Goal: Information Seeking & Learning: Learn about a topic

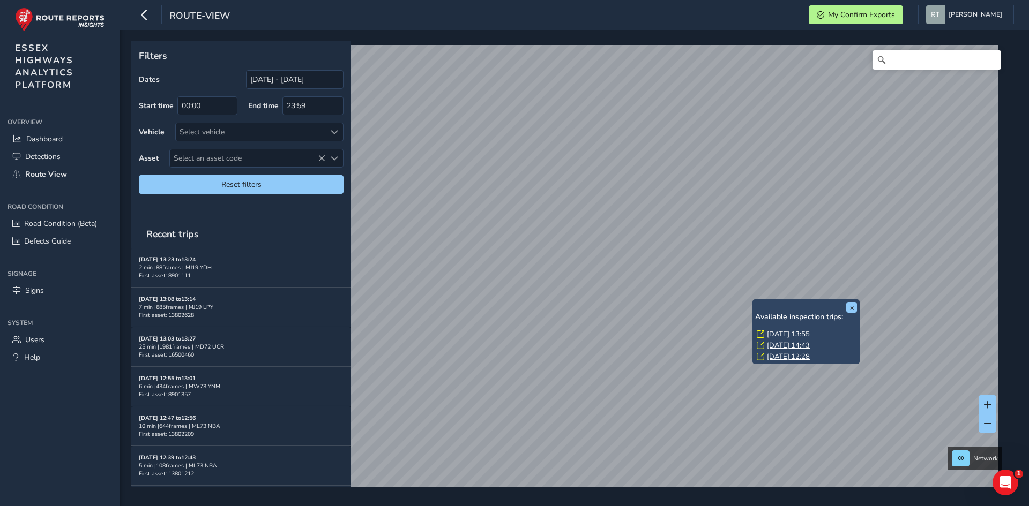
click at [773, 332] on link "Fri, 5 Sep, 13:55" at bounding box center [788, 335] width 43 height 10
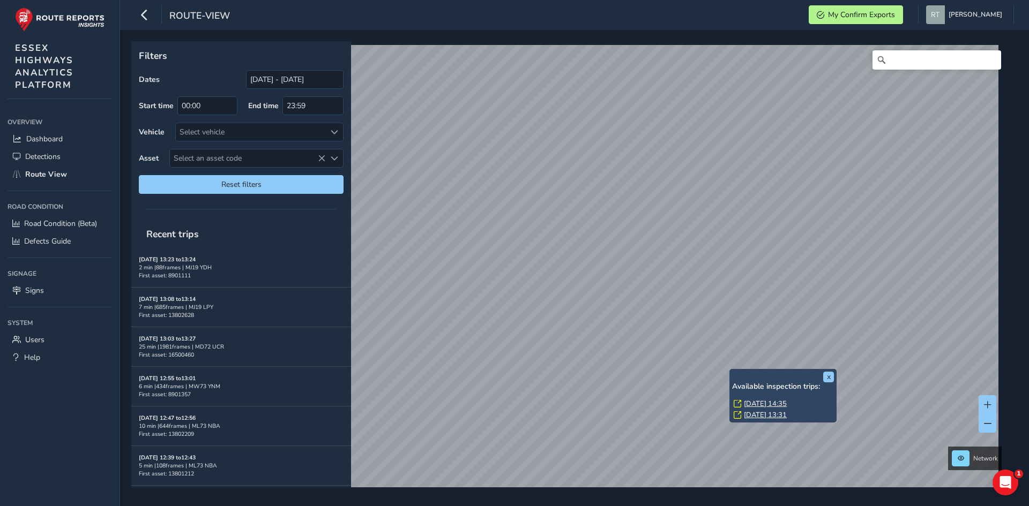
click at [751, 403] on link "Thu, 4 Sep, 14:35" at bounding box center [765, 404] width 43 height 10
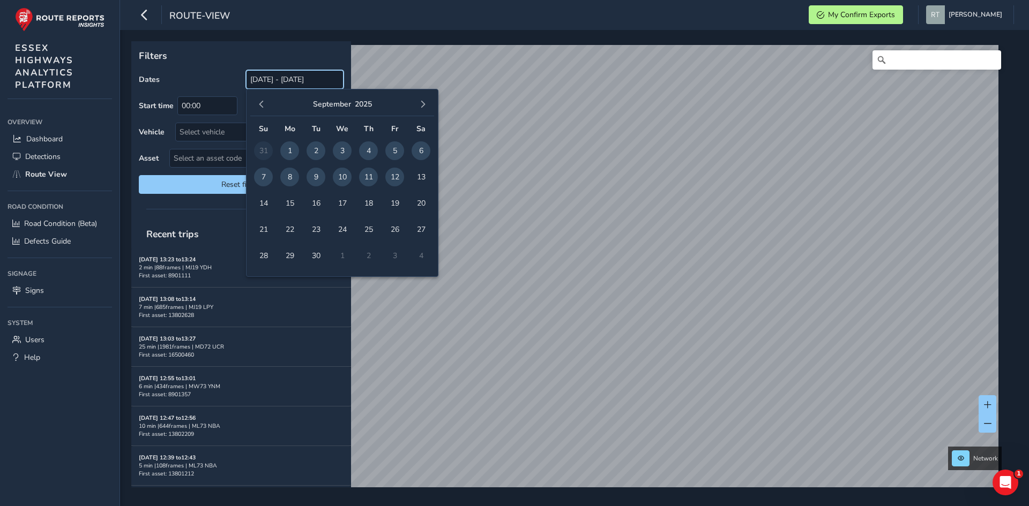
click at [266, 80] on input "[DATE] - [DATE]" at bounding box center [295, 79] width 98 height 19
click at [261, 105] on span "button" at bounding box center [262, 105] width 8 height 8
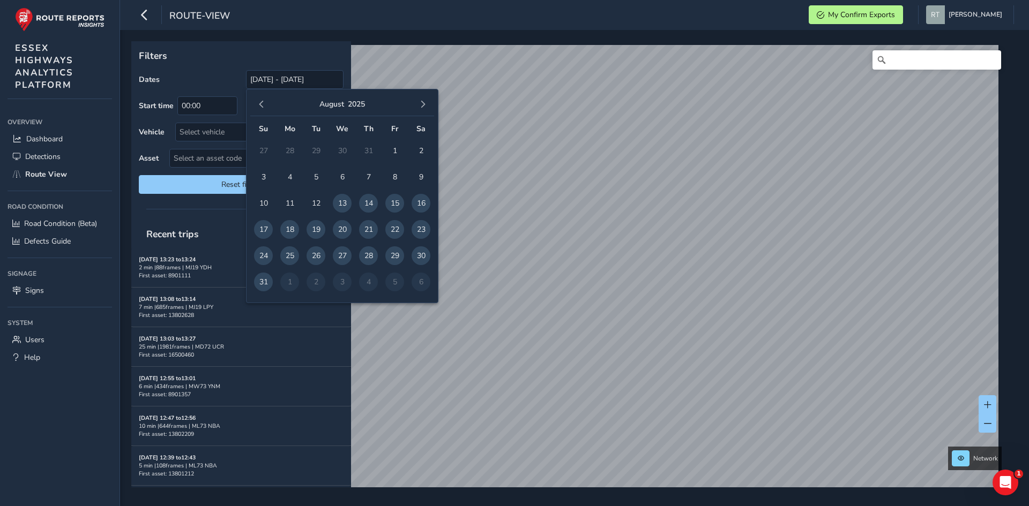
click at [261, 105] on span "button" at bounding box center [262, 105] width 8 height 8
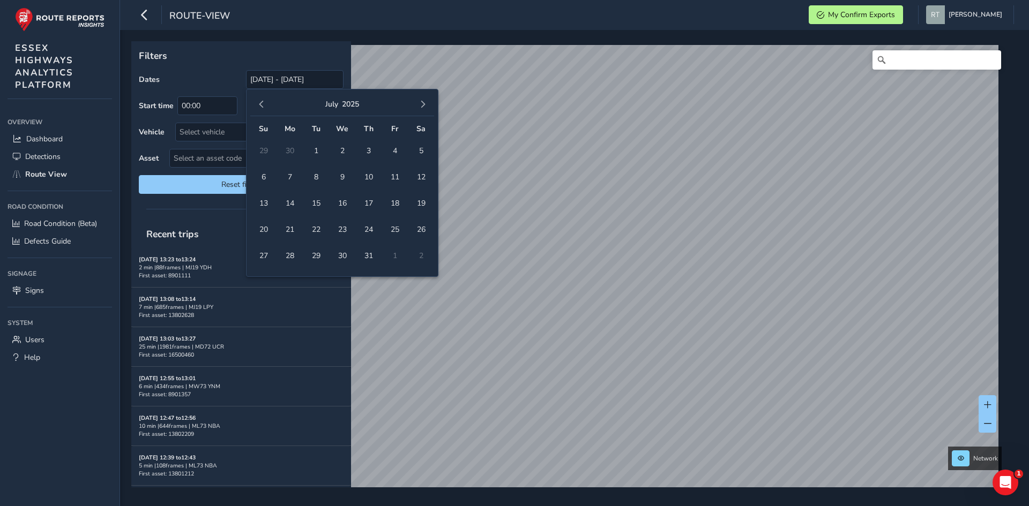
click at [261, 105] on span "button" at bounding box center [262, 105] width 8 height 8
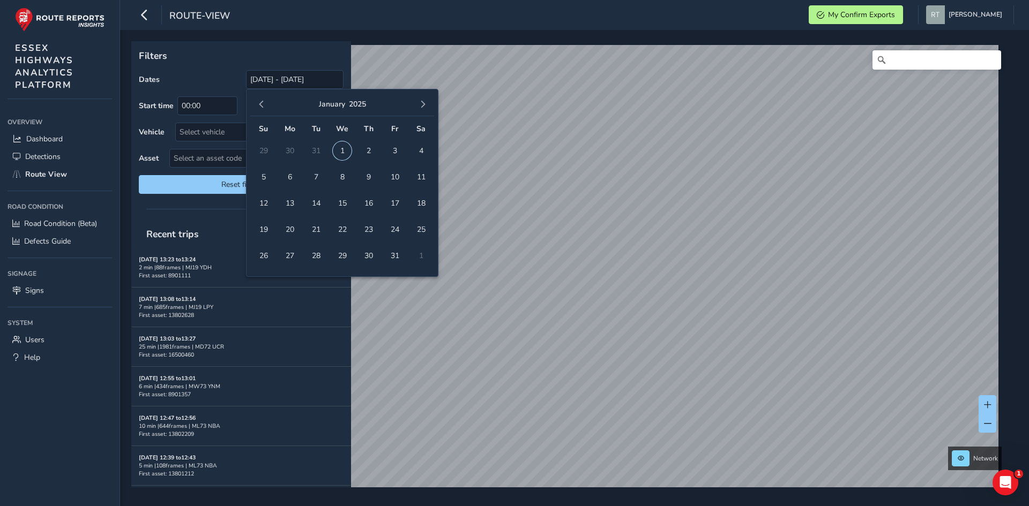
click at [341, 152] on span "1" at bounding box center [342, 150] width 19 height 19
click at [421, 106] on span "button" at bounding box center [423, 105] width 8 height 8
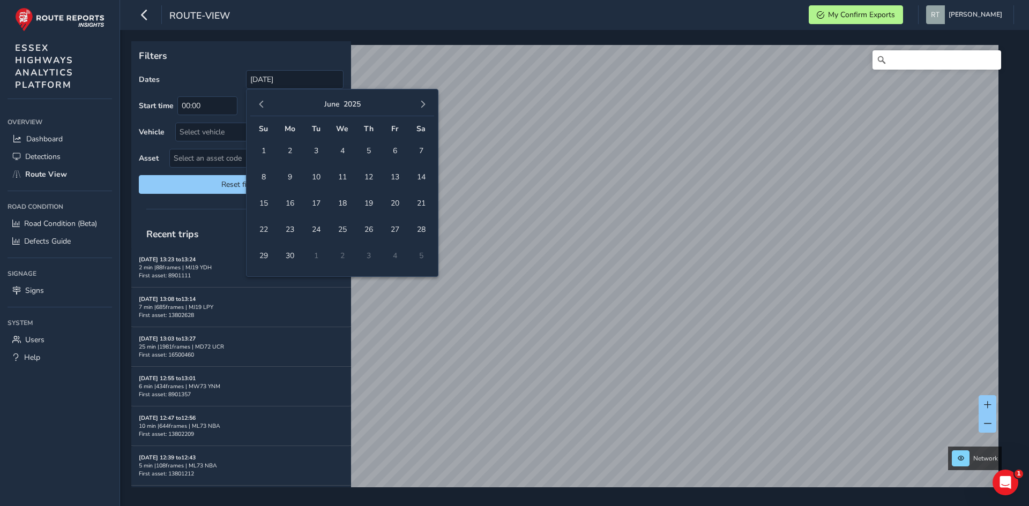
click at [421, 106] on span "button" at bounding box center [423, 105] width 8 height 8
click at [256, 103] on button "button" at bounding box center [261, 104] width 15 height 15
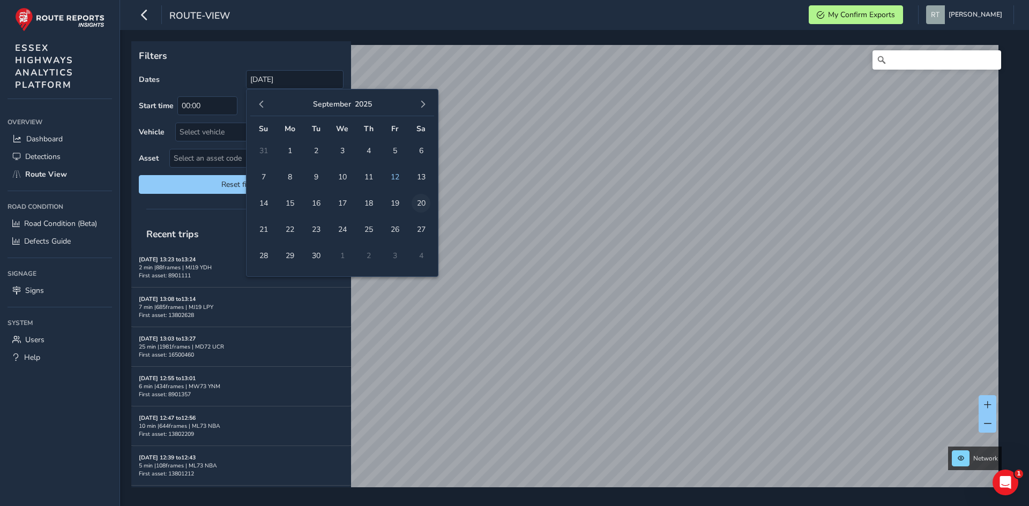
click at [421, 201] on span "20" at bounding box center [421, 203] width 19 height 19
type input "[DATE] - [DATE]"
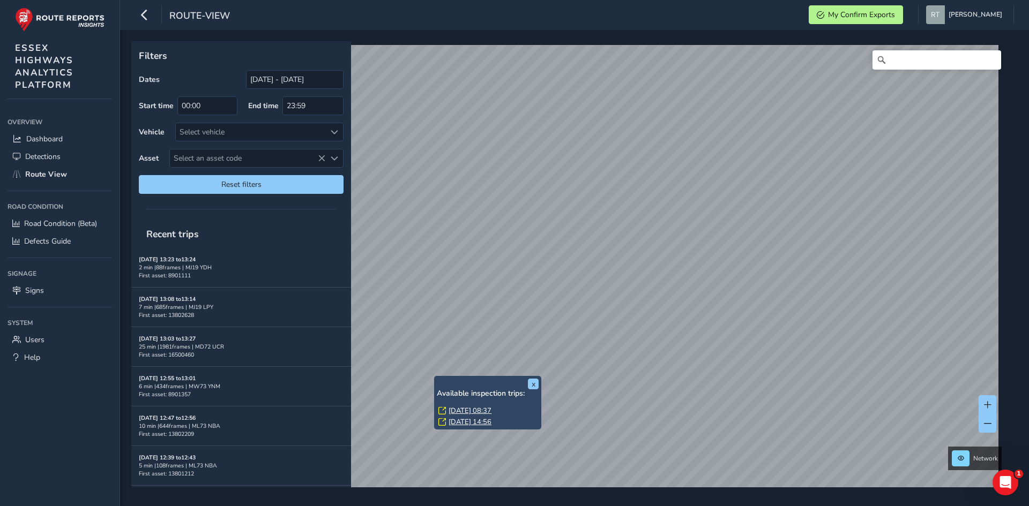
click at [476, 410] on link "Thu, 31 Jul, 08:37" at bounding box center [469, 411] width 43 height 10
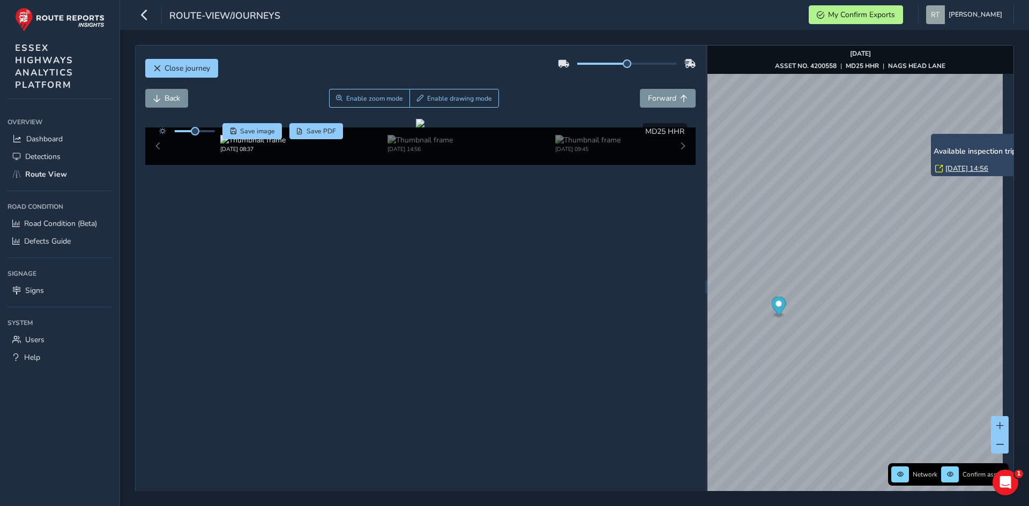
click at [951, 170] on link "Wed, 23 Jul, 14:56" at bounding box center [966, 169] width 43 height 10
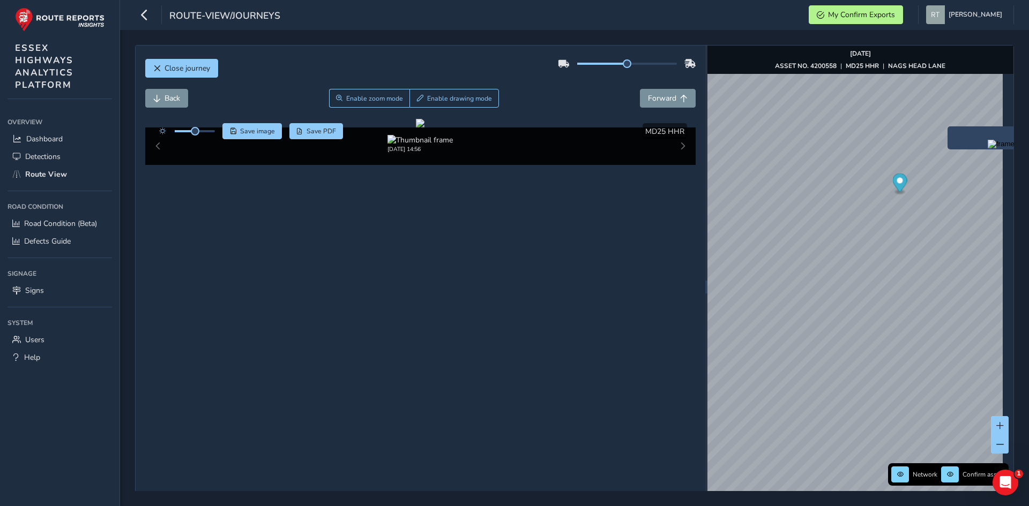
click at [899, 179] on icon "Map marker" at bounding box center [899, 183] width 14 height 19
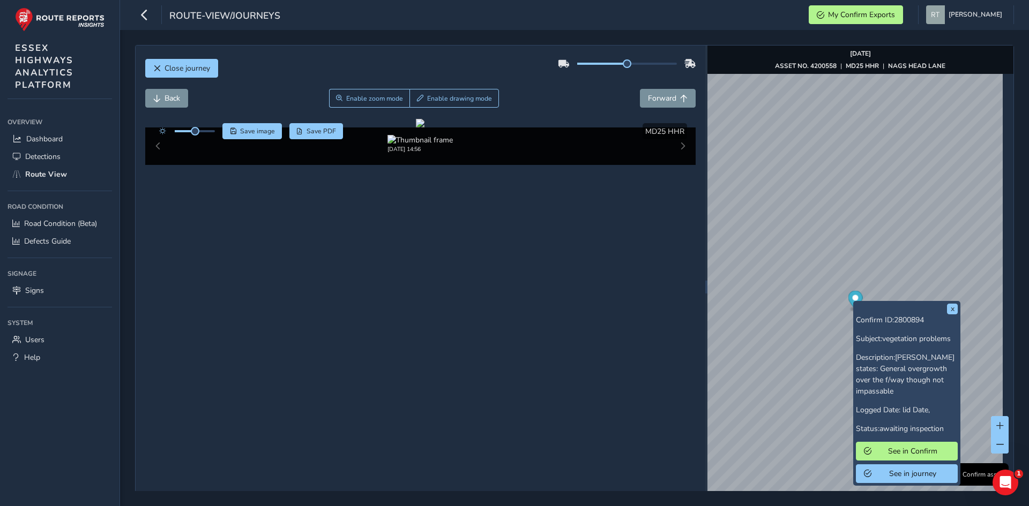
click at [851, 295] on icon "Map marker" at bounding box center [855, 300] width 14 height 19
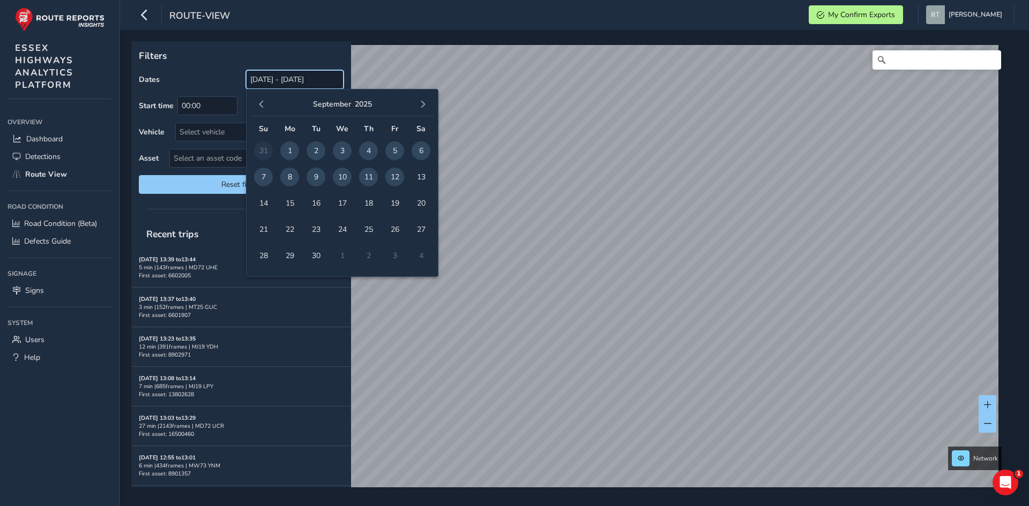
click at [286, 74] on input "[DATE] - [DATE]" at bounding box center [295, 79] width 98 height 19
click at [260, 106] on span "button" at bounding box center [262, 105] width 8 height 8
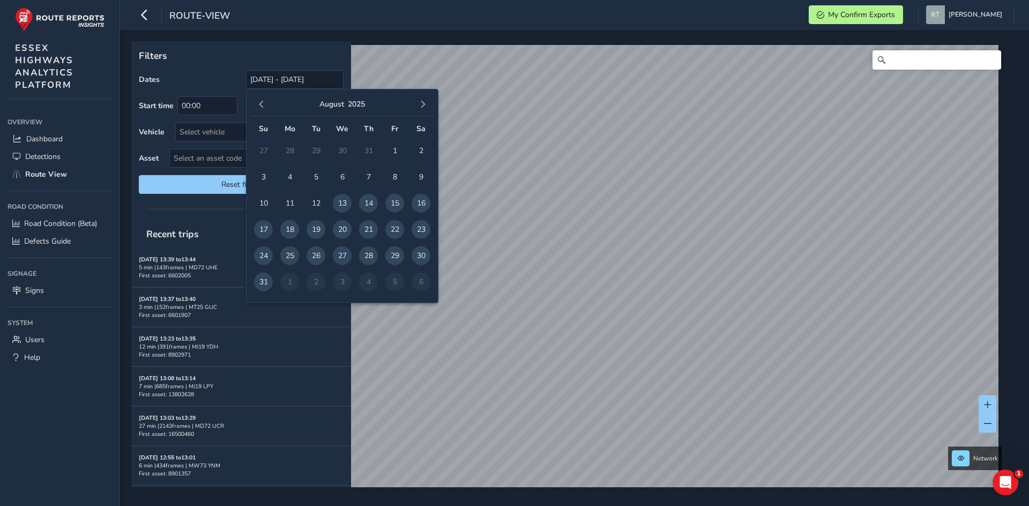
click at [260, 106] on span "button" at bounding box center [262, 105] width 8 height 8
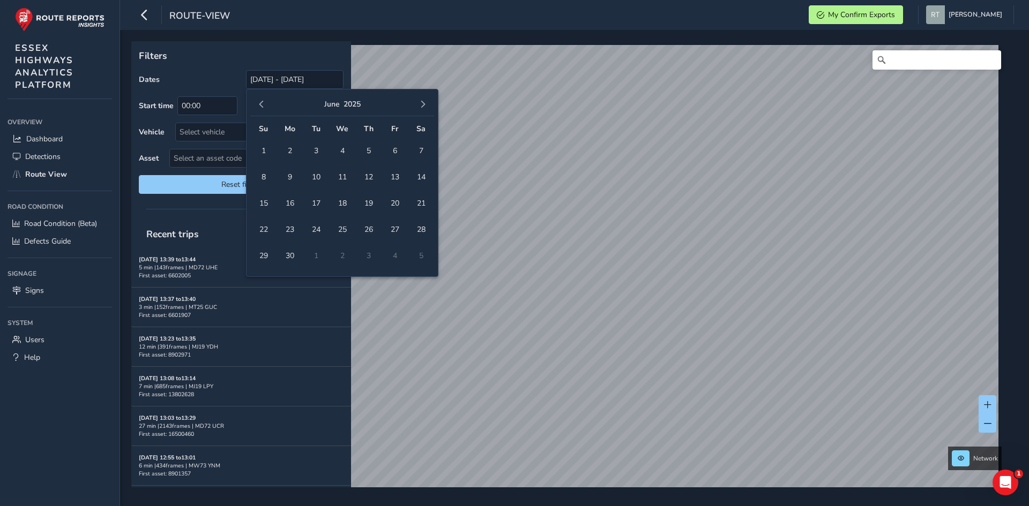
click at [260, 106] on span "button" at bounding box center [262, 105] width 8 height 8
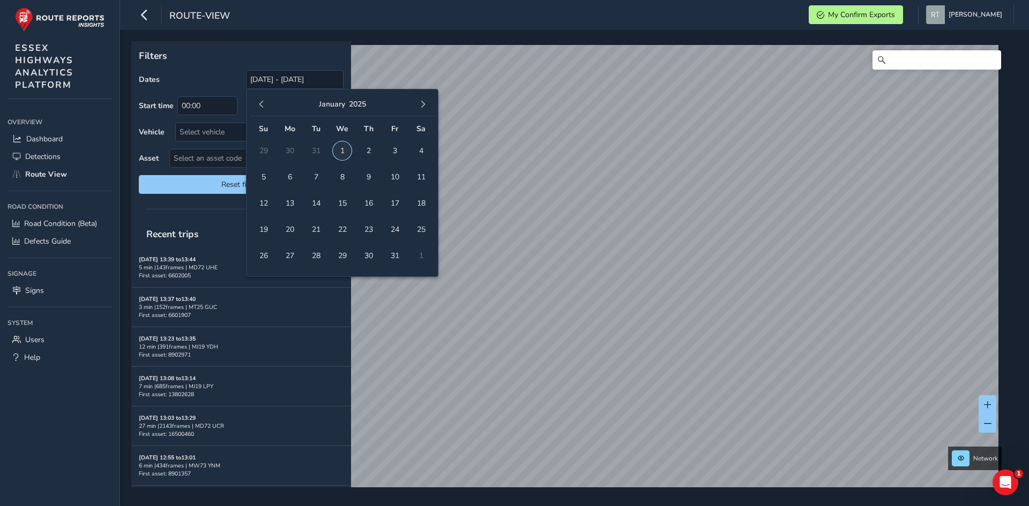
click at [339, 148] on span "1" at bounding box center [342, 150] width 19 height 19
click at [423, 107] on span "button" at bounding box center [423, 105] width 8 height 8
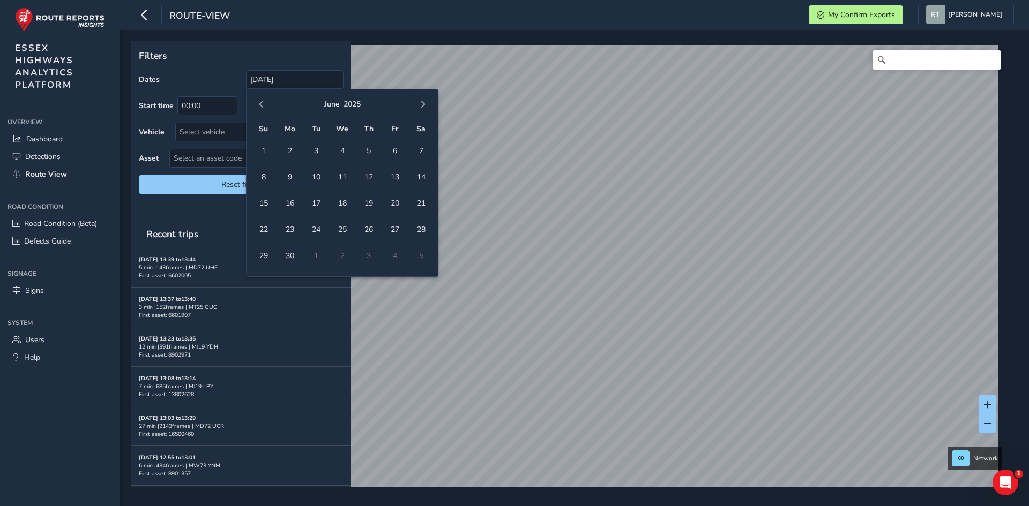
click at [423, 107] on span "button" at bounding box center [423, 105] width 8 height 8
click at [424, 203] on span "20" at bounding box center [421, 203] width 19 height 19
type input "[DATE] - [DATE]"
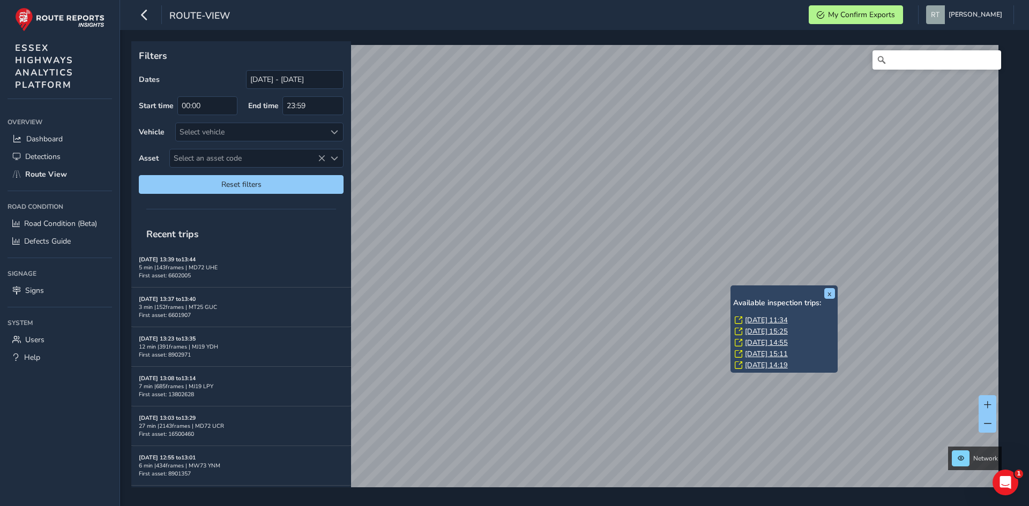
click at [762, 320] on link "Fri, 20 Jun, 11:34" at bounding box center [766, 321] width 43 height 10
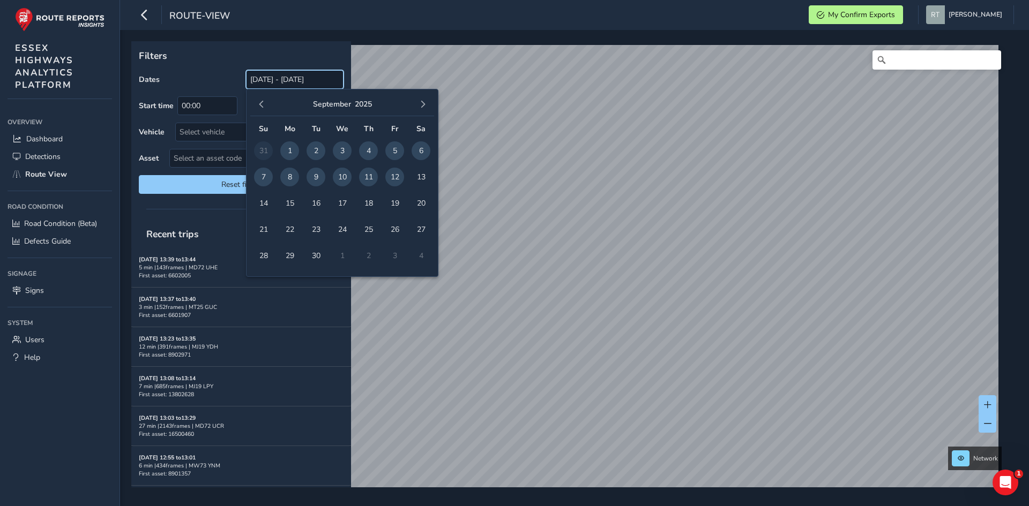
click at [282, 80] on input "[DATE] - [DATE]" at bounding box center [295, 79] width 98 height 19
click at [260, 109] on button "button" at bounding box center [261, 104] width 15 height 15
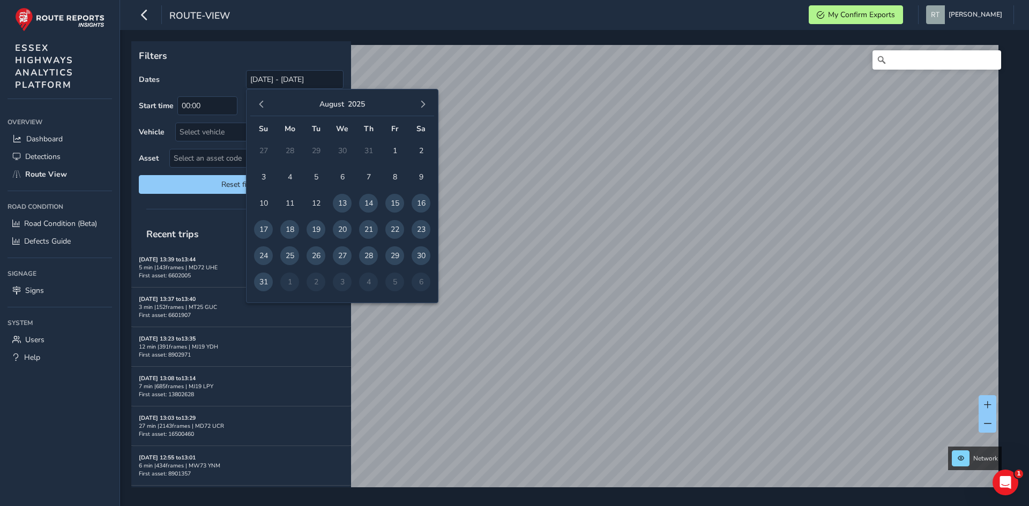
click at [260, 109] on button "button" at bounding box center [261, 104] width 15 height 15
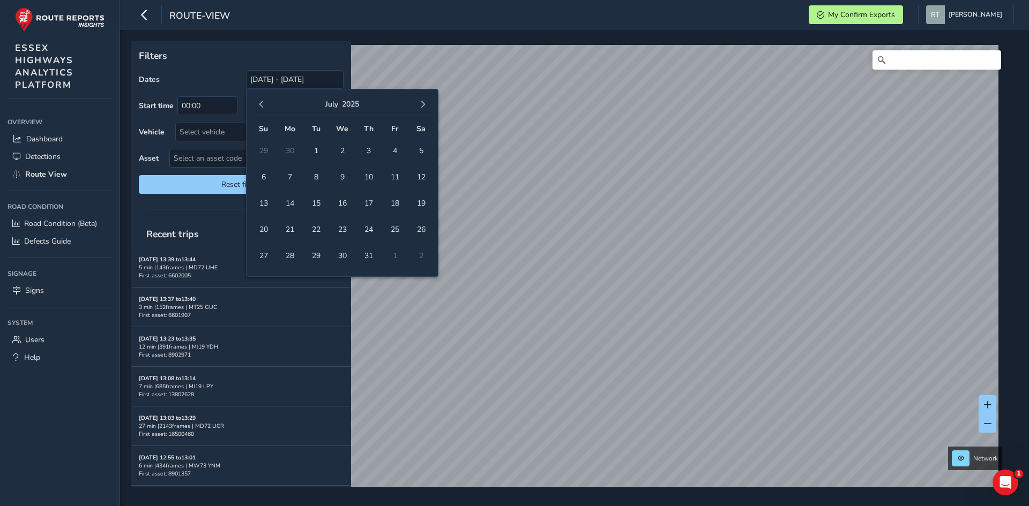
click at [260, 109] on button "button" at bounding box center [261, 104] width 15 height 15
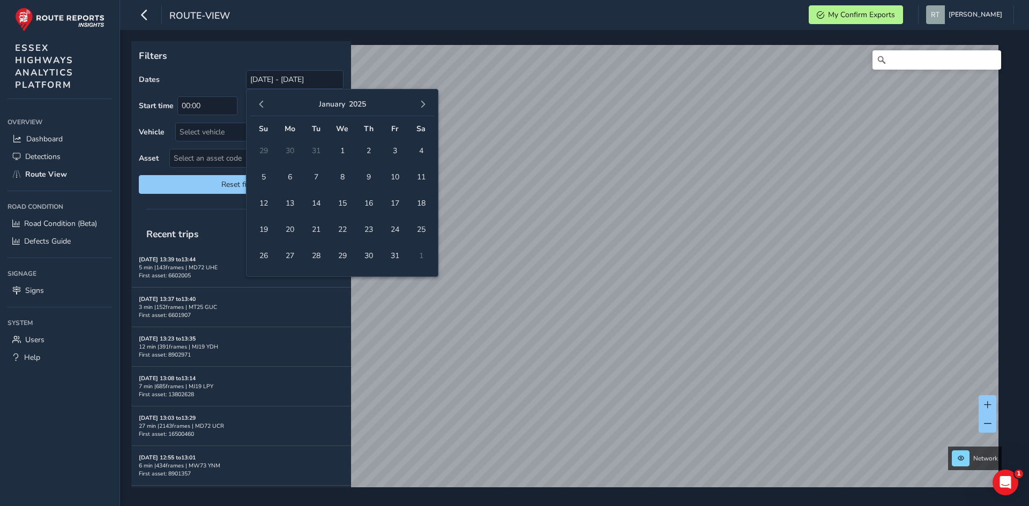
click at [260, 109] on button "button" at bounding box center [261, 104] width 15 height 15
click at [427, 108] on button "button" at bounding box center [422, 104] width 15 height 15
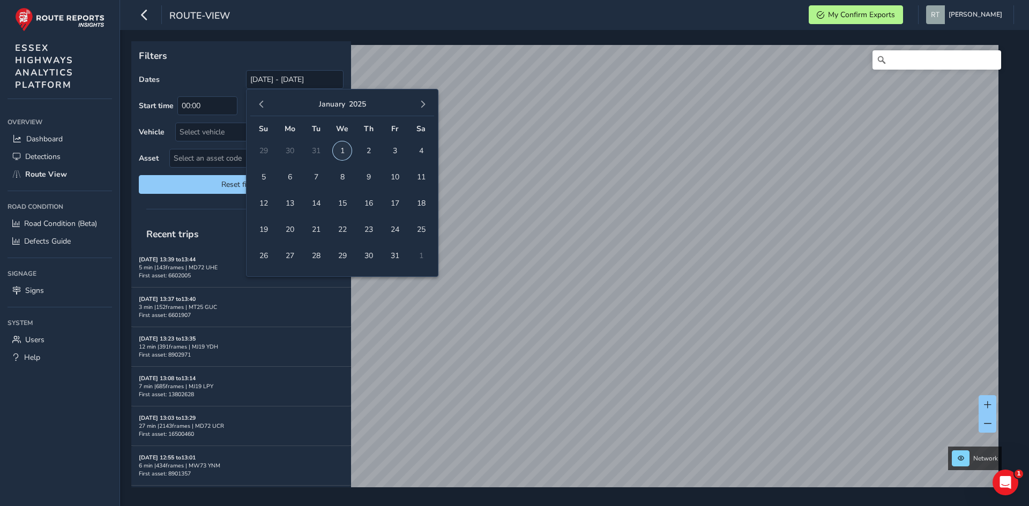
click at [340, 151] on span "1" at bounding box center [342, 150] width 19 height 19
click at [419, 106] on span "button" at bounding box center [423, 105] width 8 height 8
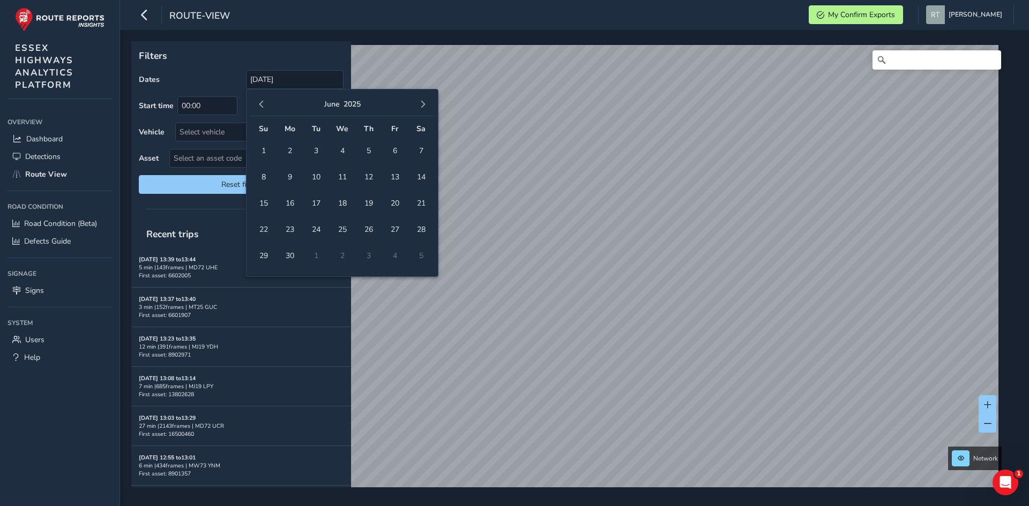
click at [419, 106] on span "button" at bounding box center [423, 105] width 8 height 8
click at [419, 204] on span "20" at bounding box center [421, 203] width 19 height 19
type input "[DATE] - [DATE]"
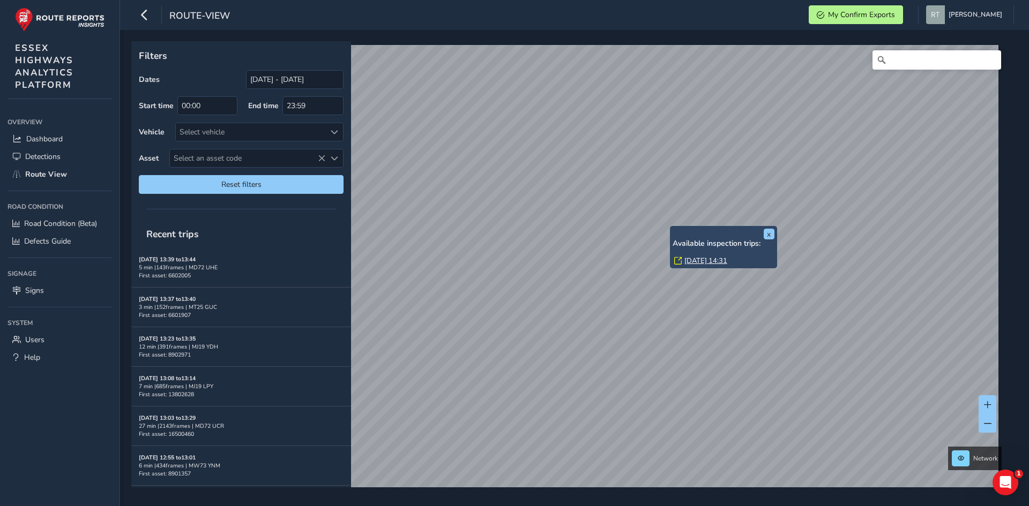
click at [696, 258] on link "[DATE] 14:31" at bounding box center [705, 261] width 43 height 10
